Goal: Information Seeking & Learning: Learn about a topic

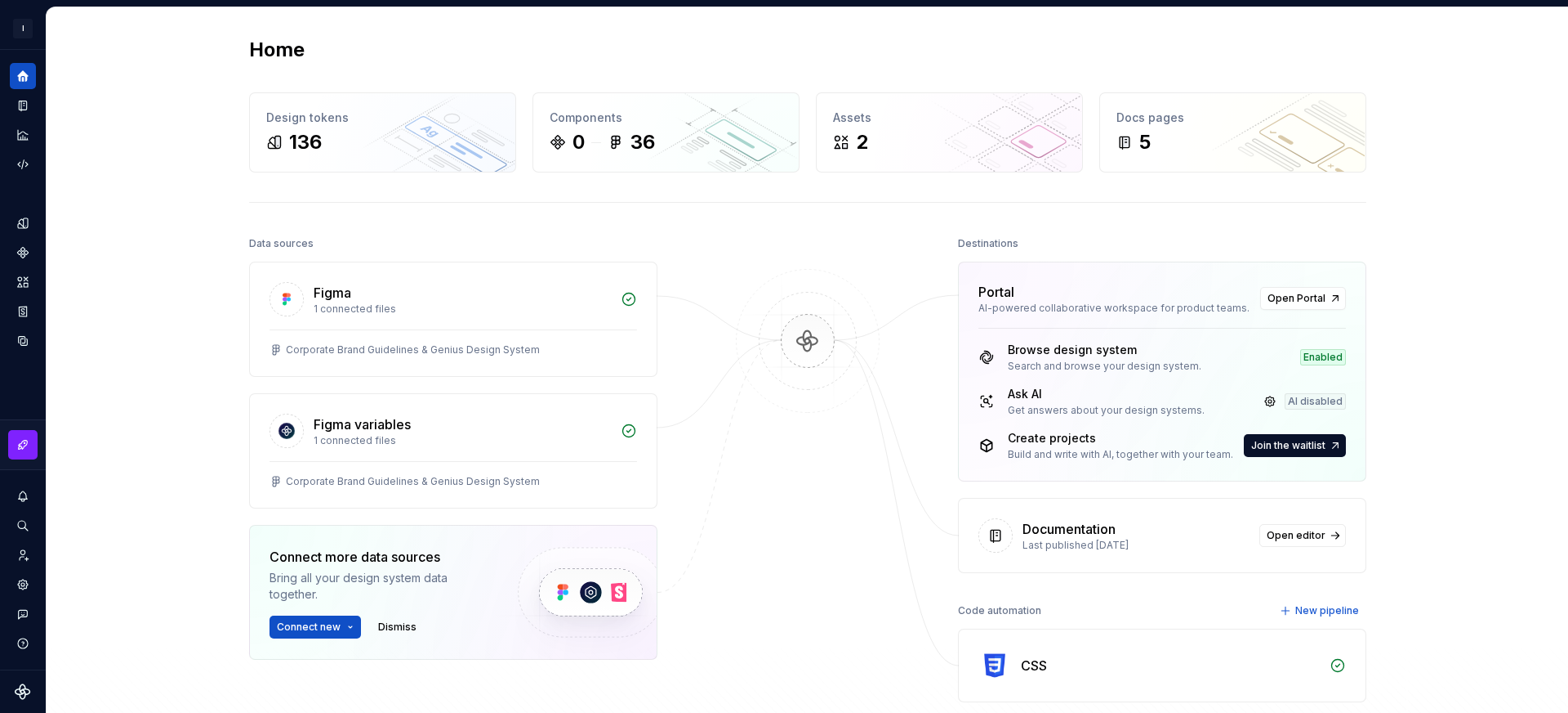
click at [871, 211] on div "Home Design tokens 136 Components 0 36 Assets 2 Docs pages 5 Data sources Figma…" at bounding box center [808, 421] width 1177 height 828
click at [1268, 401] on link at bounding box center [1271, 401] width 23 height 23
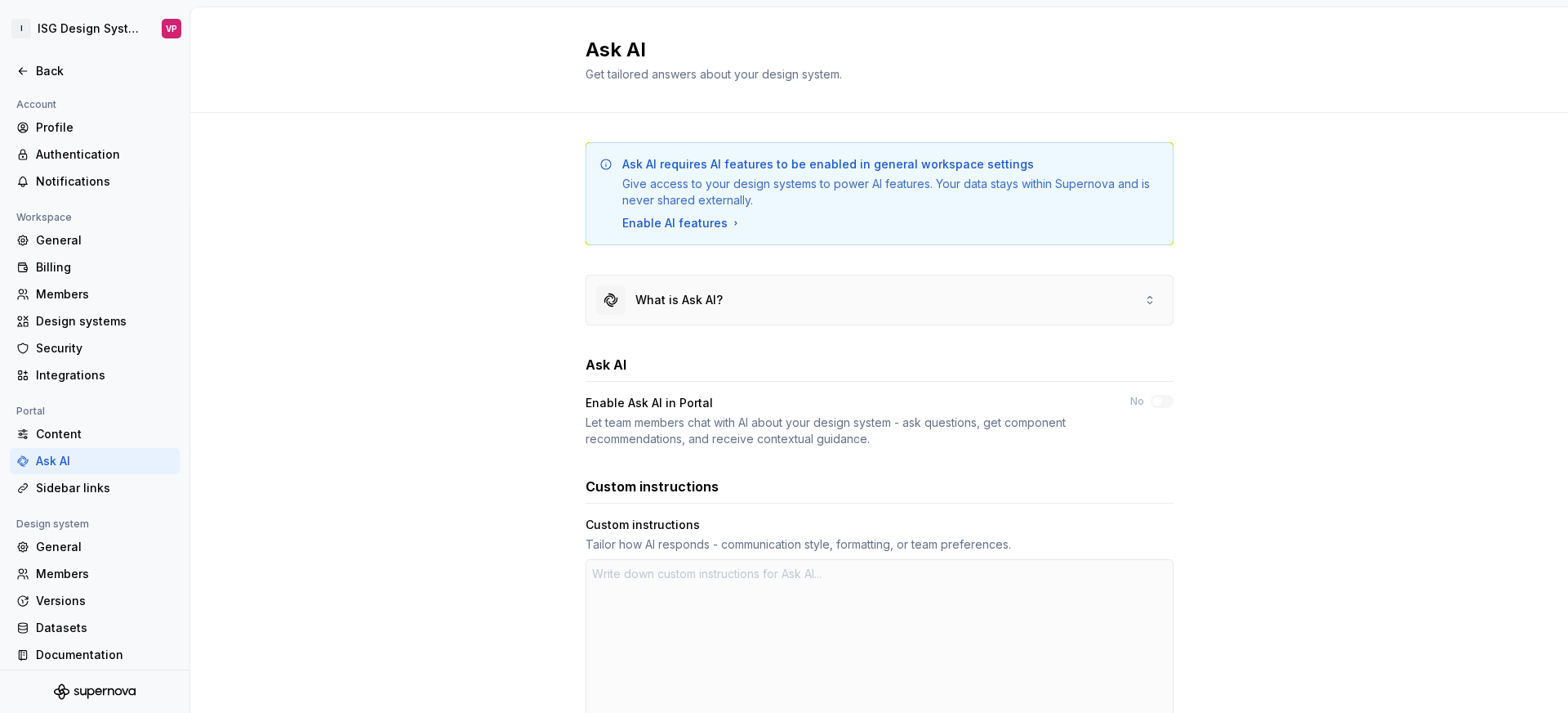
click at [883, 307] on div "What is Ask AI?" at bounding box center [879, 299] width 587 height 49
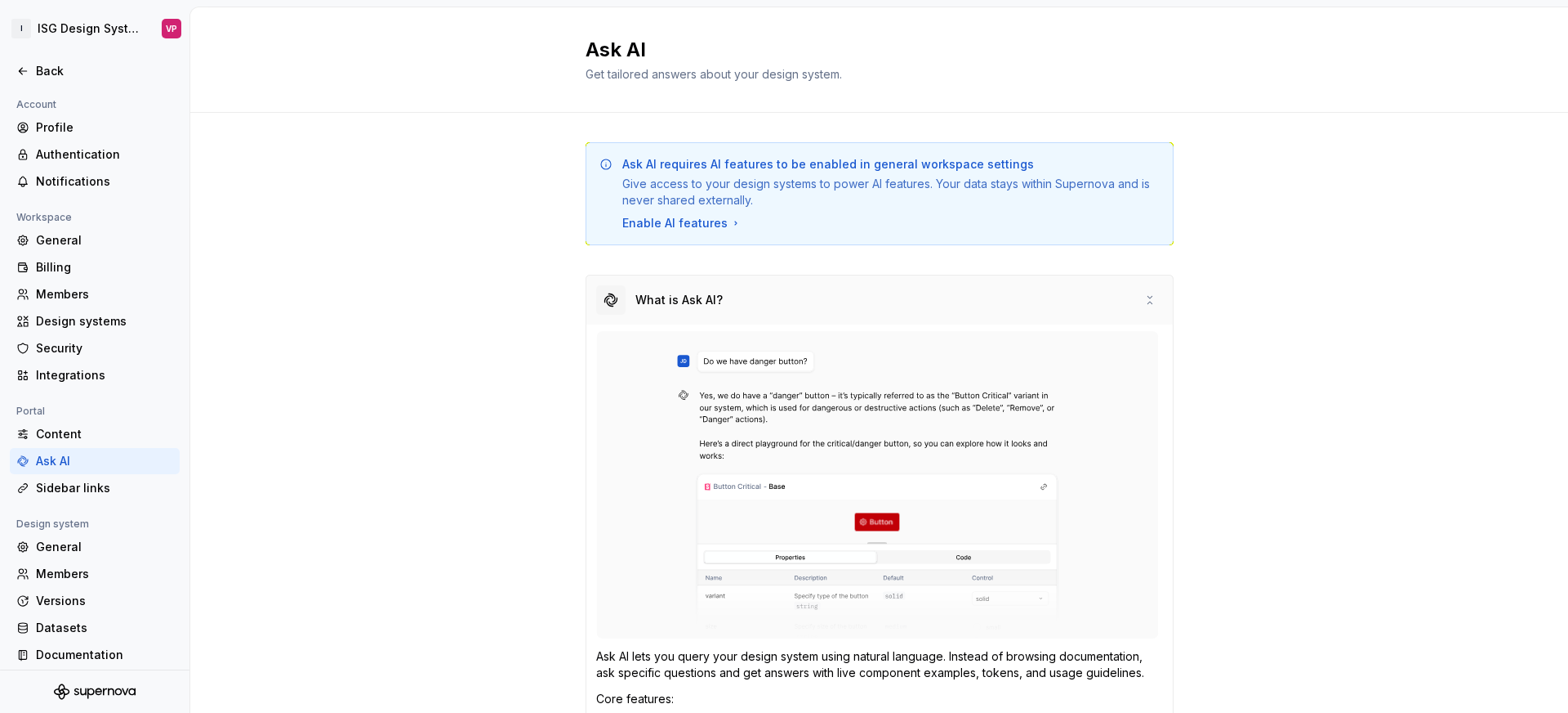
click at [871, 298] on div "What is Ask AI?" at bounding box center [879, 299] width 587 height 49
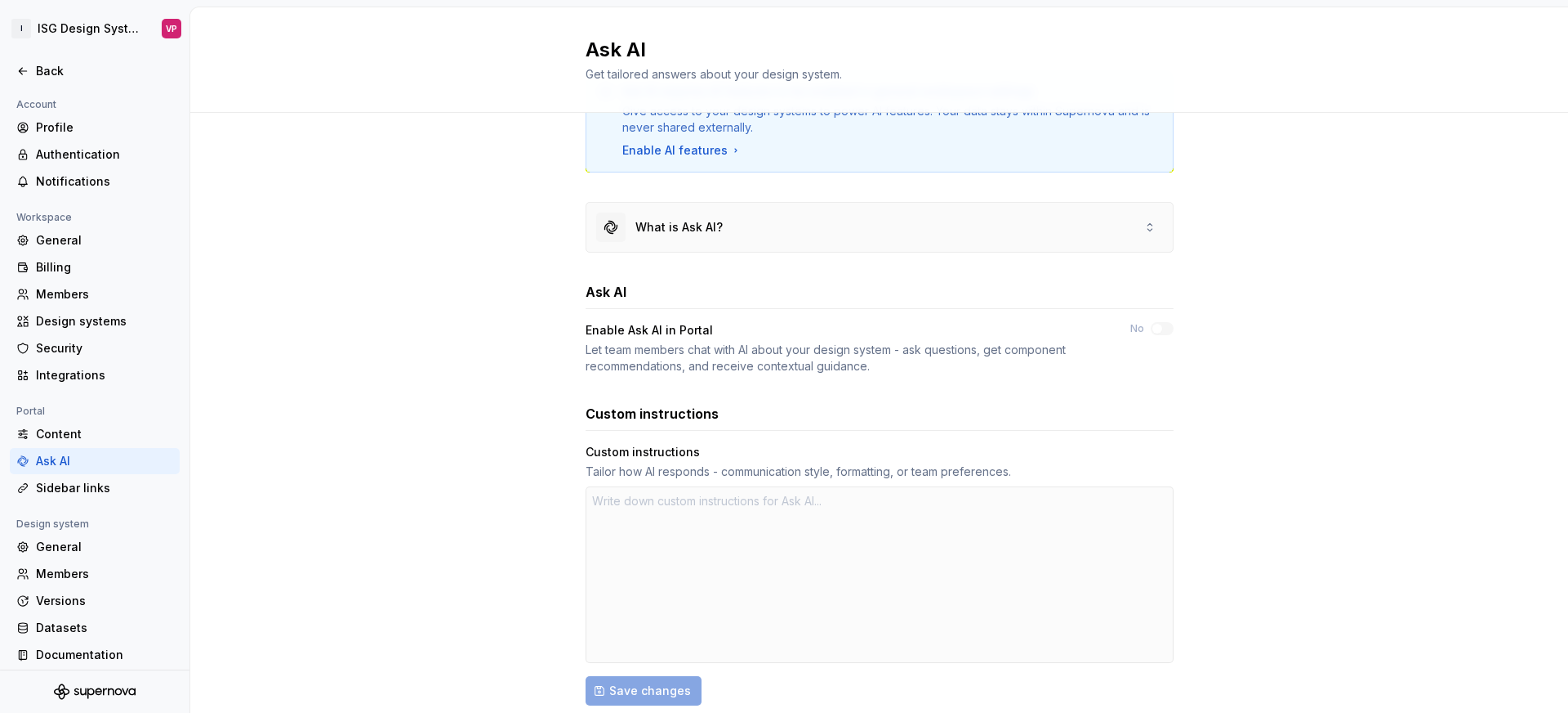
scroll to position [80, 0]
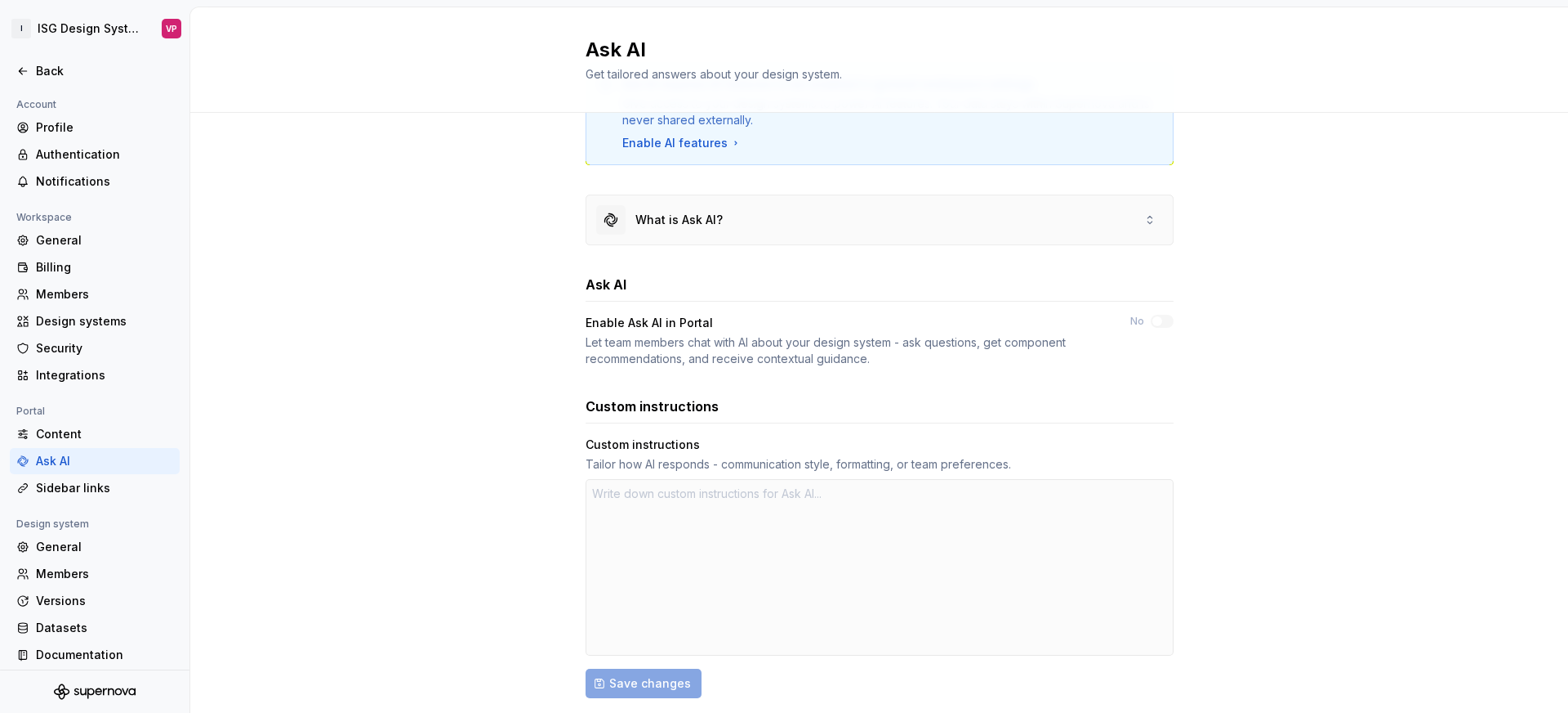
click at [862, 218] on div "What is Ask AI?" at bounding box center [879, 219] width 587 height 49
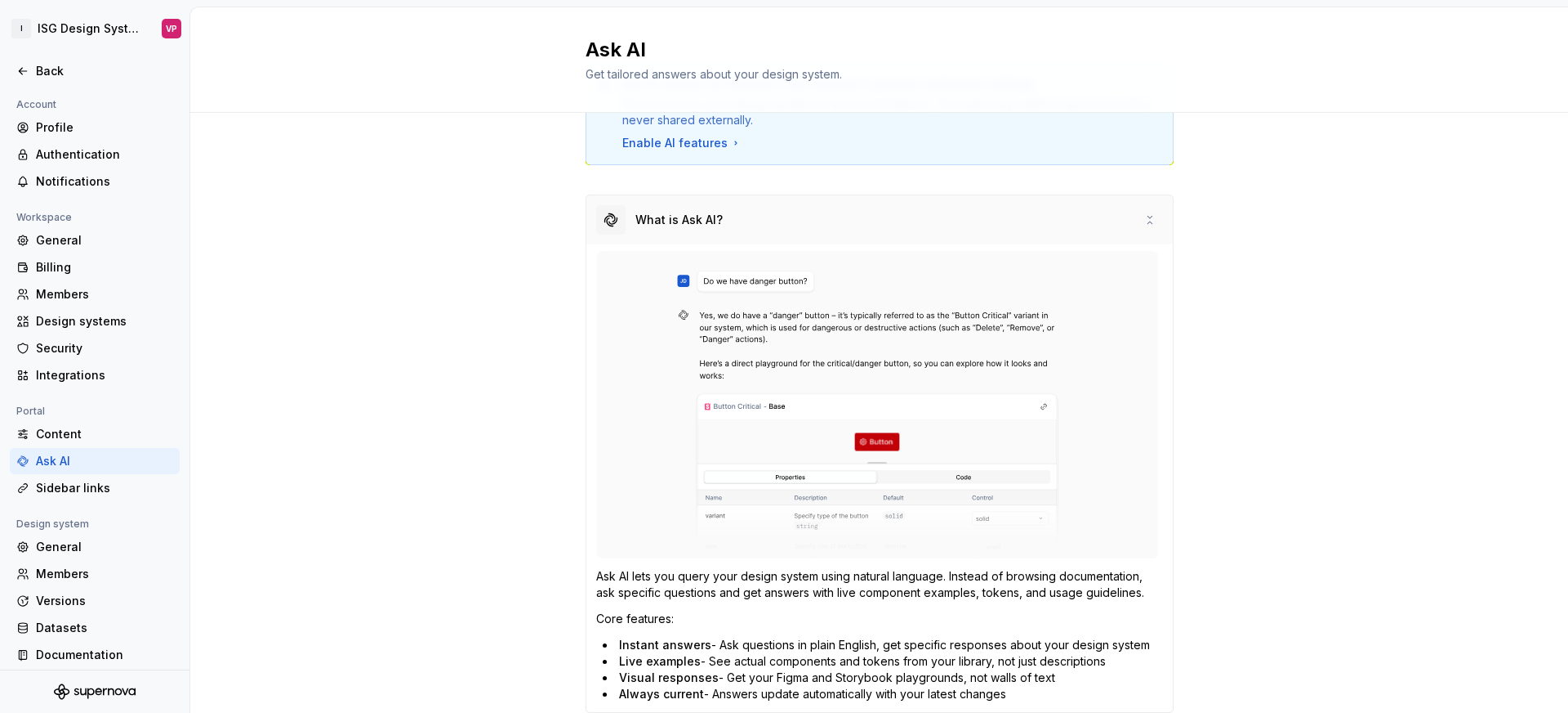
click at [862, 218] on div "What is Ask AI?" at bounding box center [879, 219] width 587 height 49
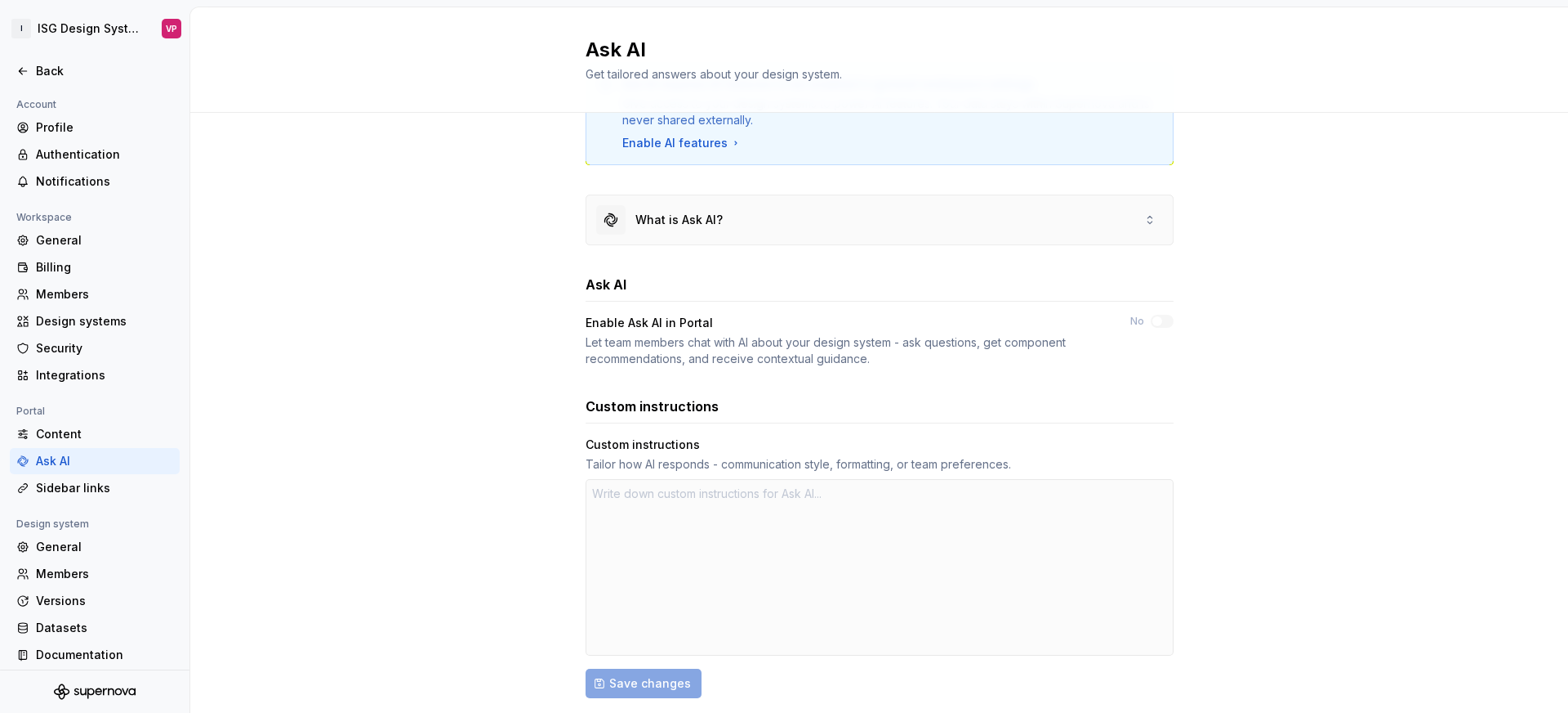
click at [862, 218] on div "What is Ask AI?" at bounding box center [879, 219] width 587 height 49
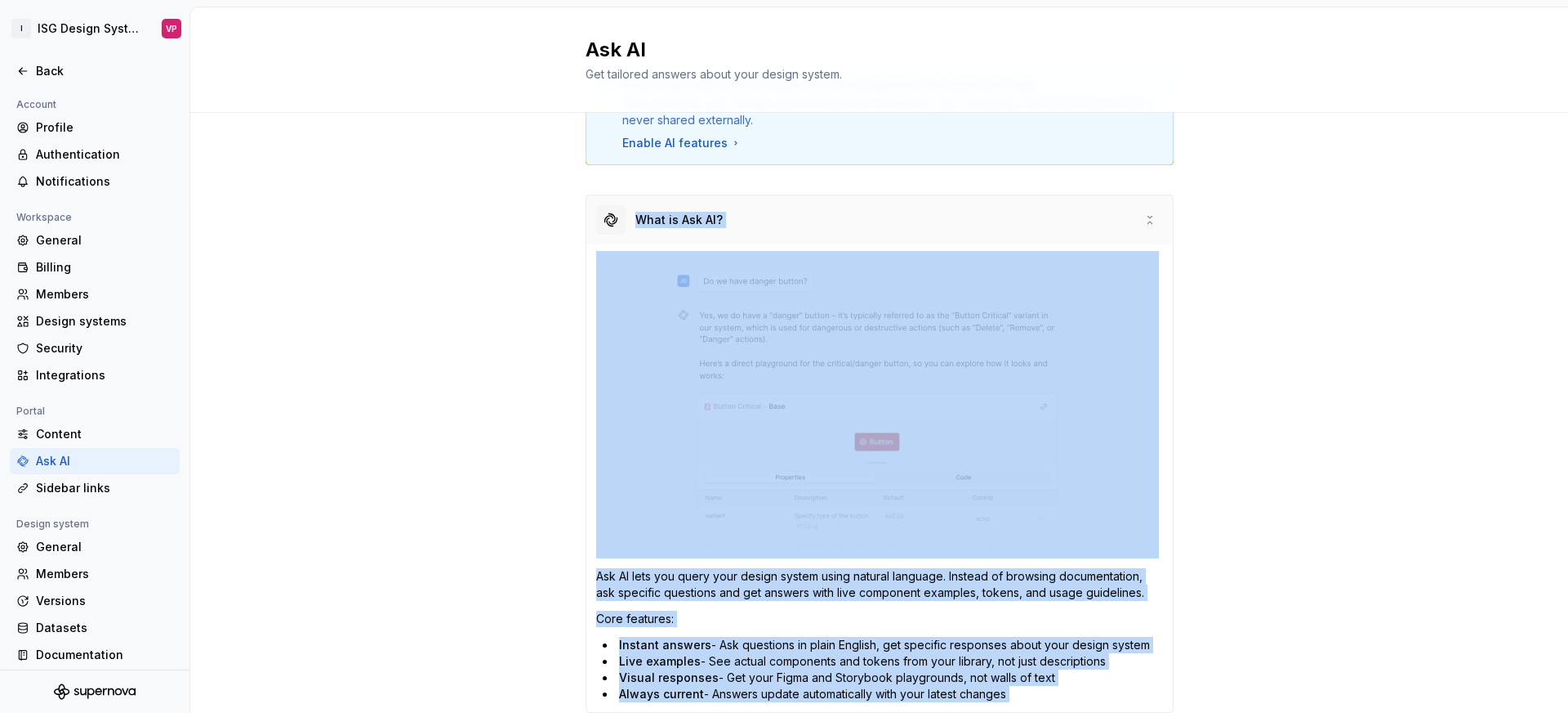
click at [862, 218] on div "What is Ask AI?" at bounding box center [879, 219] width 587 height 49
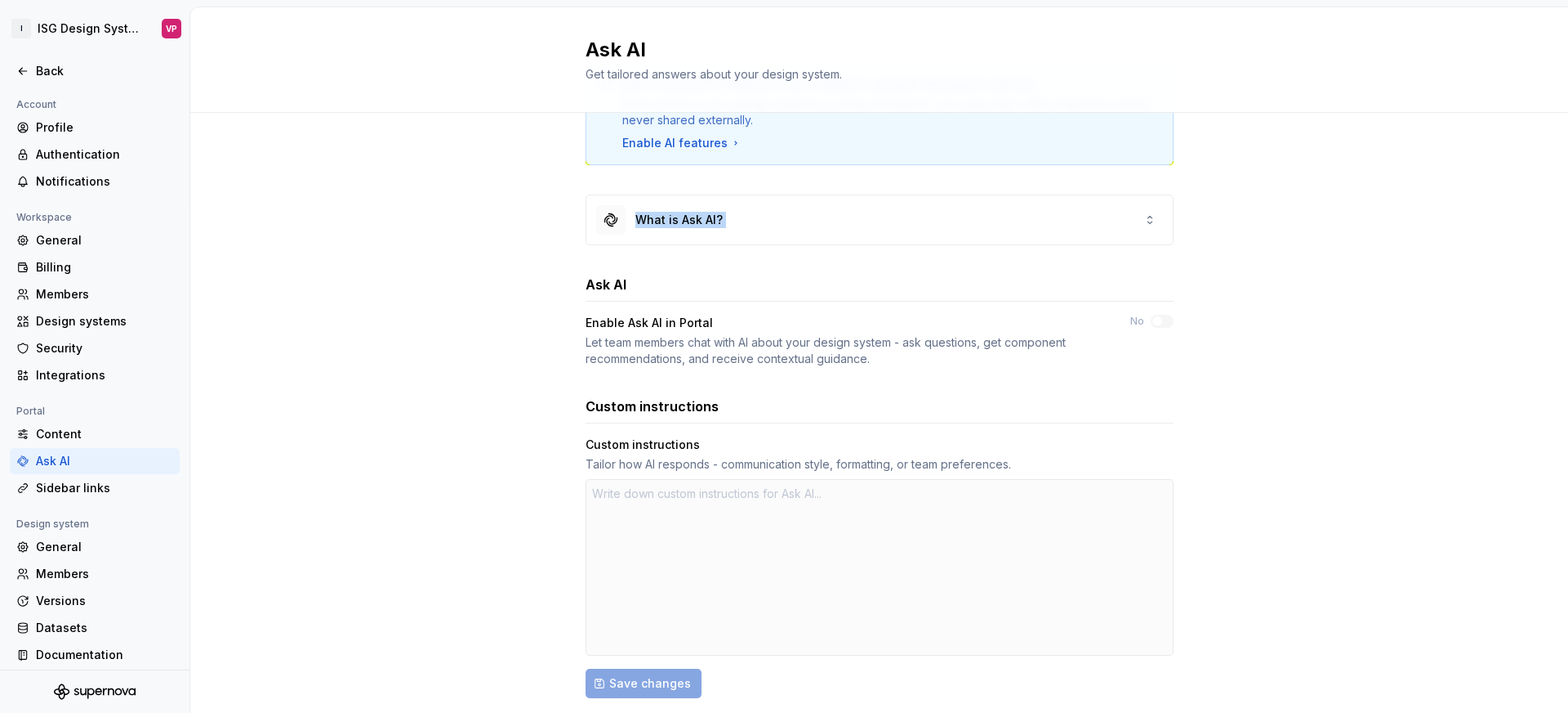
click at [839, 262] on div "Ask AI requires AI features to be enabled in general workspace settings Give ac…" at bounding box center [879, 440] width 588 height 757
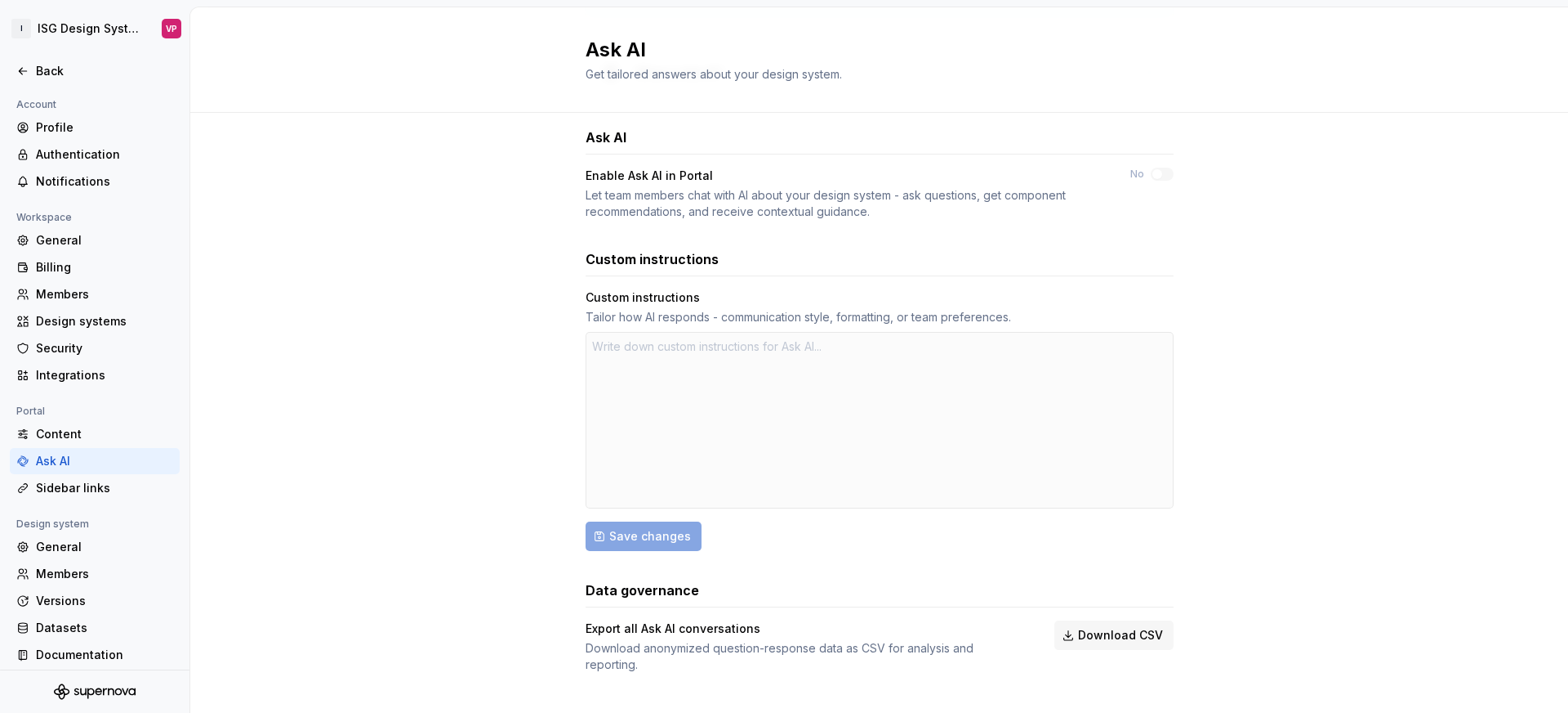
scroll to position [233, 0]
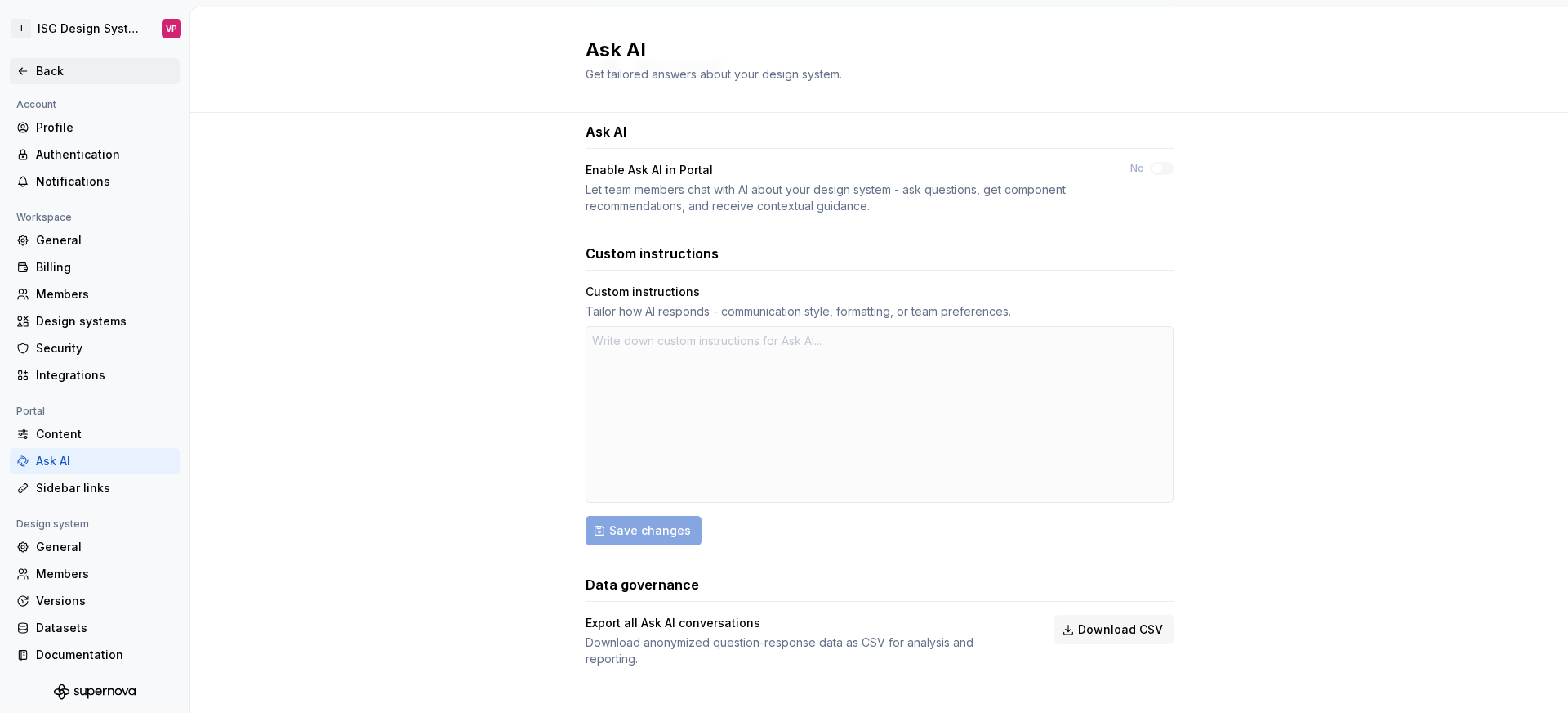
click at [36, 83] on div "Back" at bounding box center [94, 70] width 169 height 26
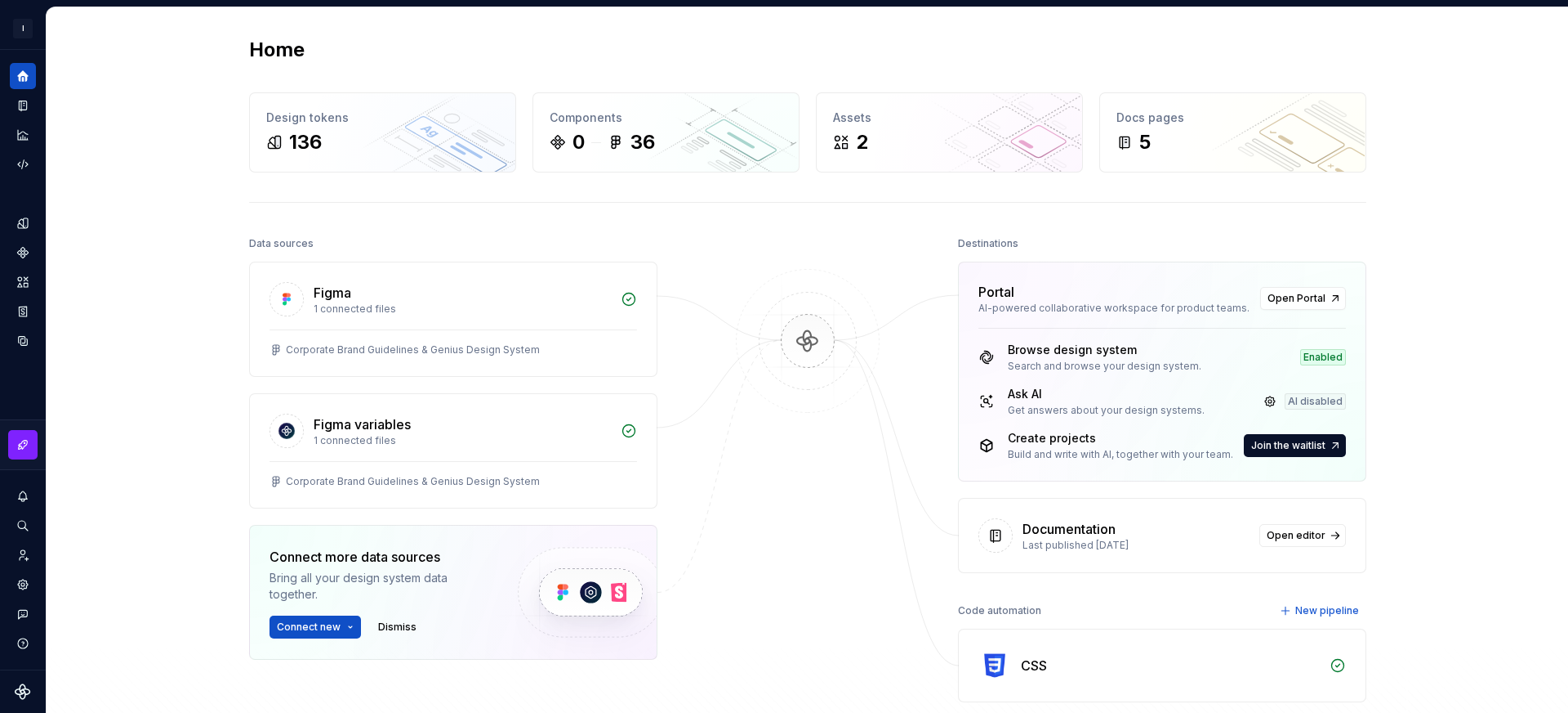
click at [829, 503] on div at bounding box center [808, 487] width 163 height 510
click at [1315, 446] on span "Join the waitlist" at bounding box center [1288, 445] width 75 height 13
click at [1314, 448] on span "Join the waitlist" at bounding box center [1288, 445] width 75 height 13
click at [1327, 440] on button "Join the waitlist" at bounding box center [1295, 446] width 102 height 23
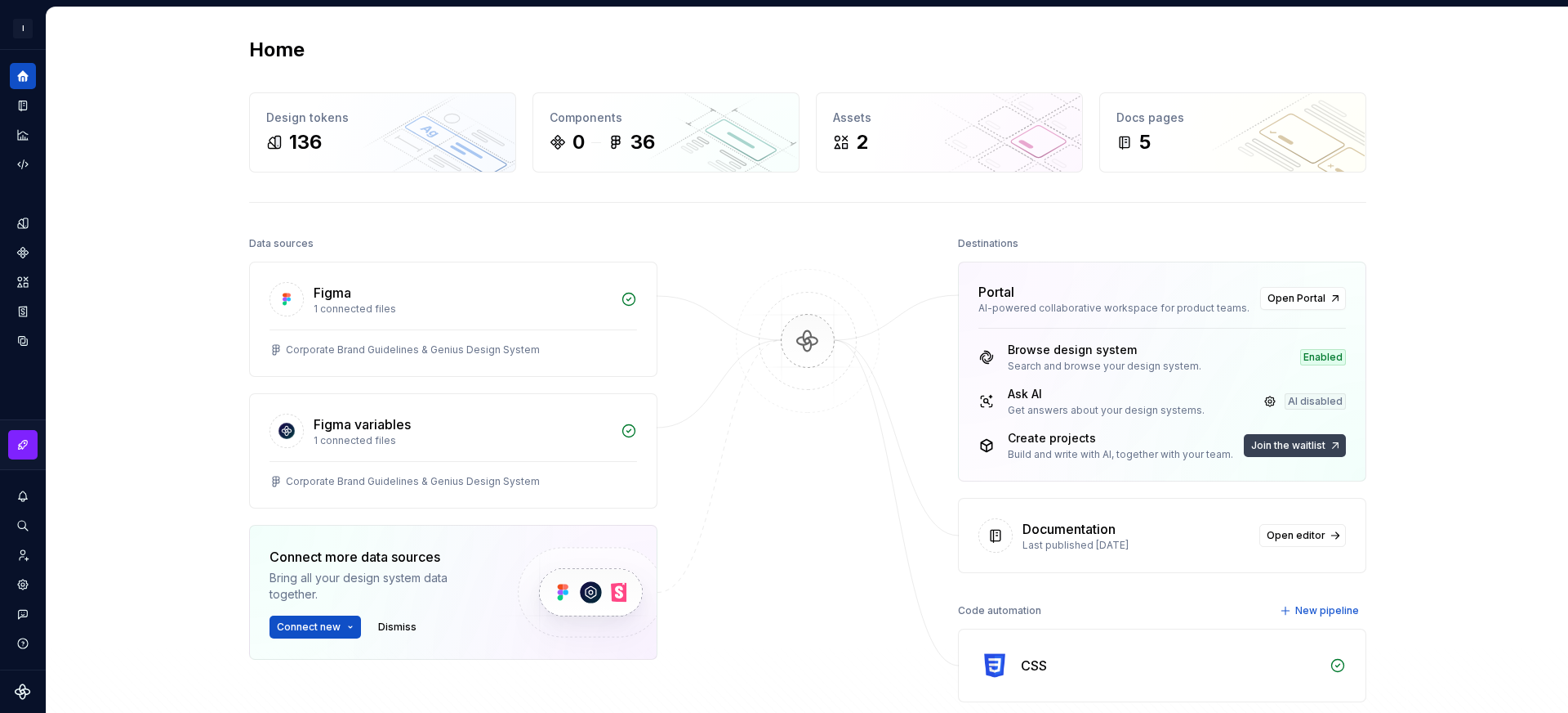
click at [1327, 440] on button "Join the waitlist" at bounding box center [1295, 446] width 102 height 23
click at [1310, 293] on span "Open Portal" at bounding box center [1296, 298] width 58 height 13
click at [776, 491] on div at bounding box center [808, 487] width 163 height 510
click at [793, 456] on div at bounding box center [808, 487] width 163 height 510
click at [332, 622] on span "Connect new" at bounding box center [309, 627] width 64 height 13
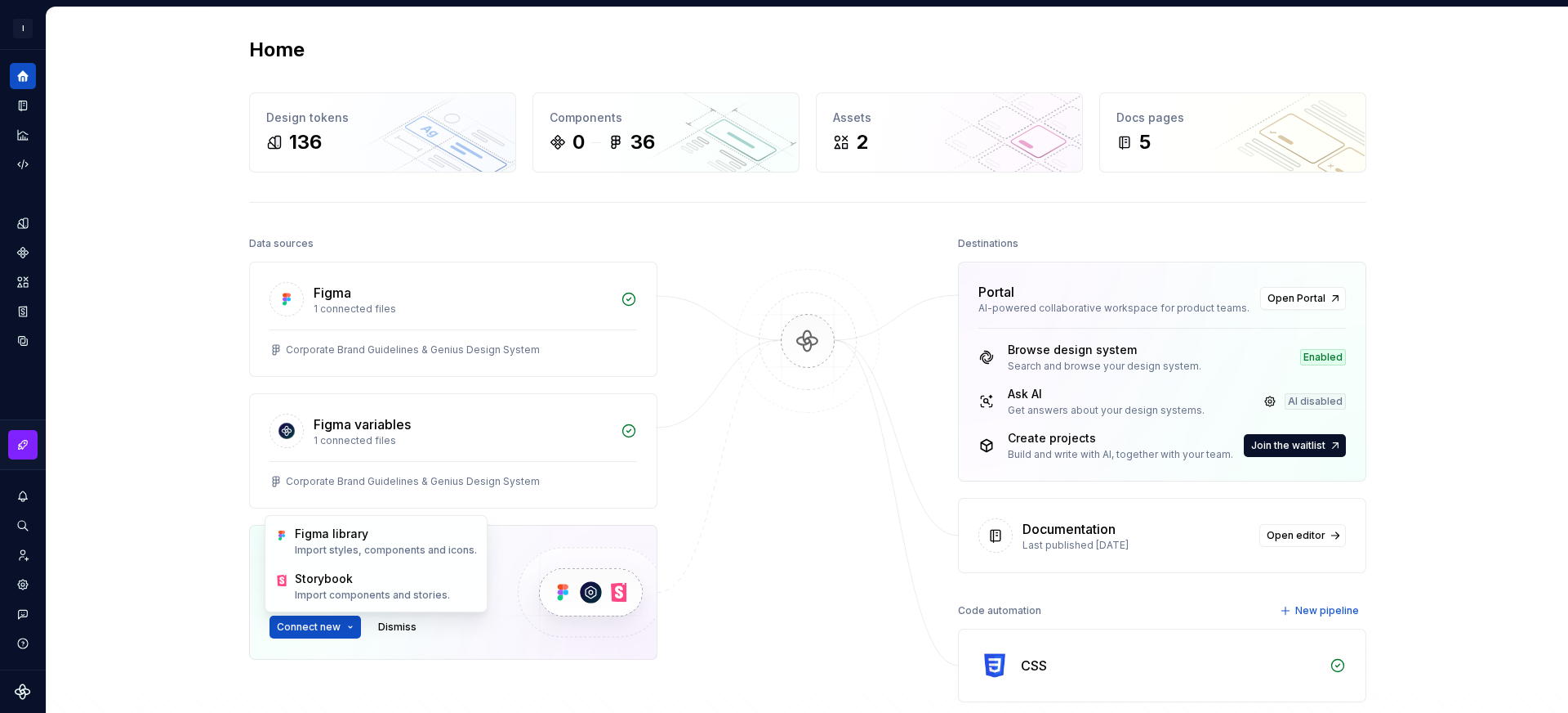
click at [781, 546] on div at bounding box center [808, 487] width 163 height 510
click at [816, 290] on img at bounding box center [808, 358] width 159 height 178
